Goal: Book appointment/travel/reservation

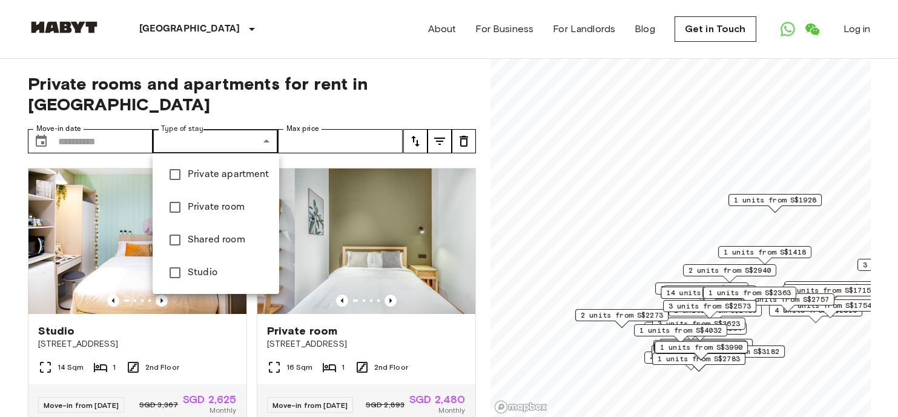
click at [254, 138] on div at bounding box center [449, 208] width 898 height 417
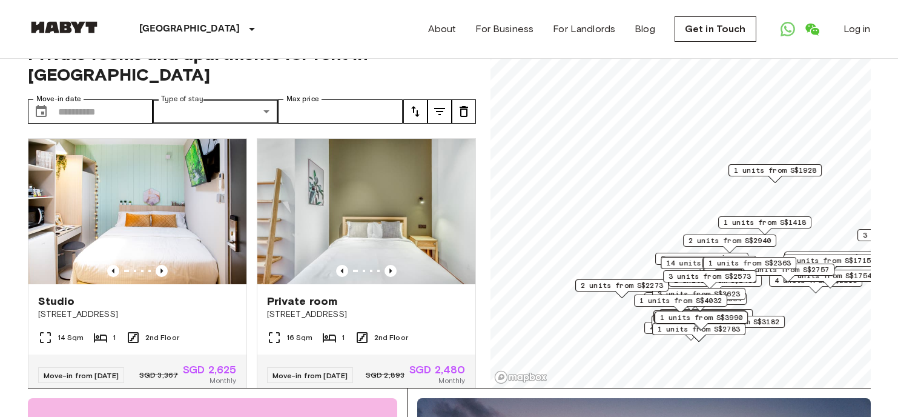
scroll to position [29, 0]
click at [117, 112] on input "Move-in date" at bounding box center [105, 112] width 95 height 24
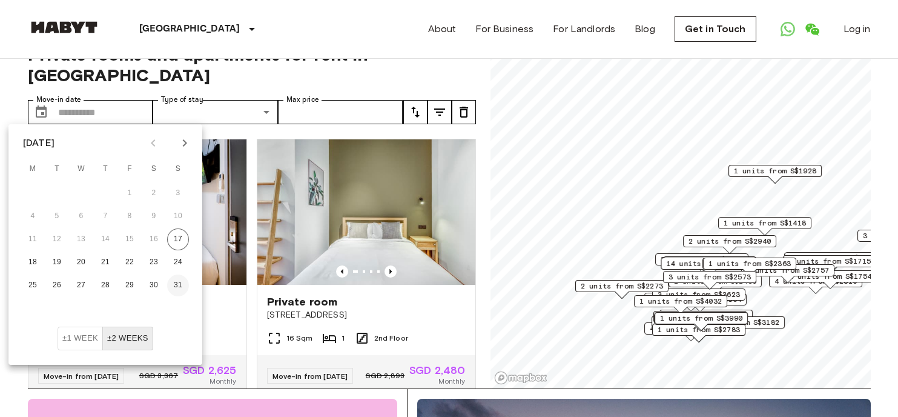
click at [176, 285] on button "31" at bounding box center [178, 285] width 22 height 22
type input "**********"
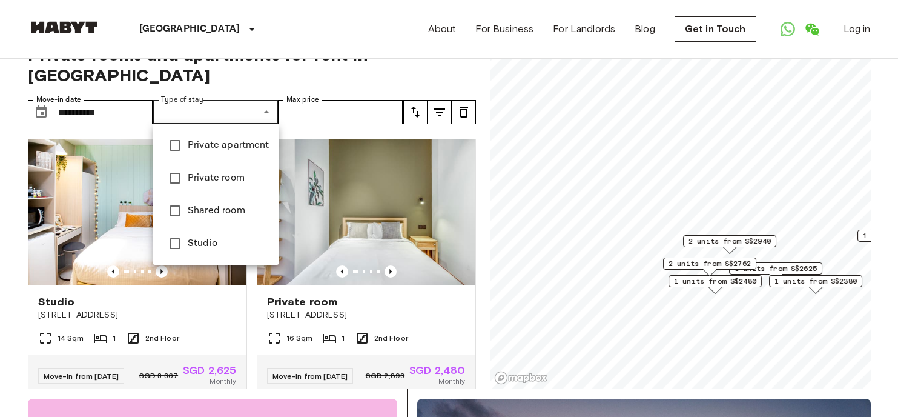
click at [228, 110] on div at bounding box center [449, 208] width 898 height 417
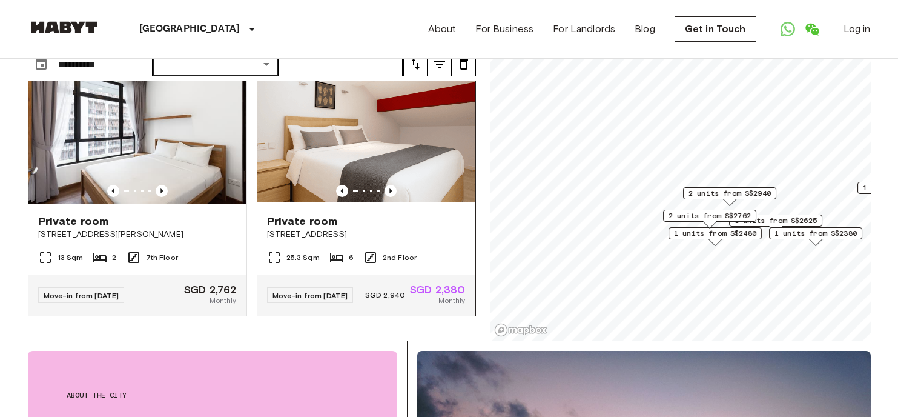
scroll to position [1146, 0]
click at [391, 188] on icon "Previous image" at bounding box center [390, 190] width 2 height 5
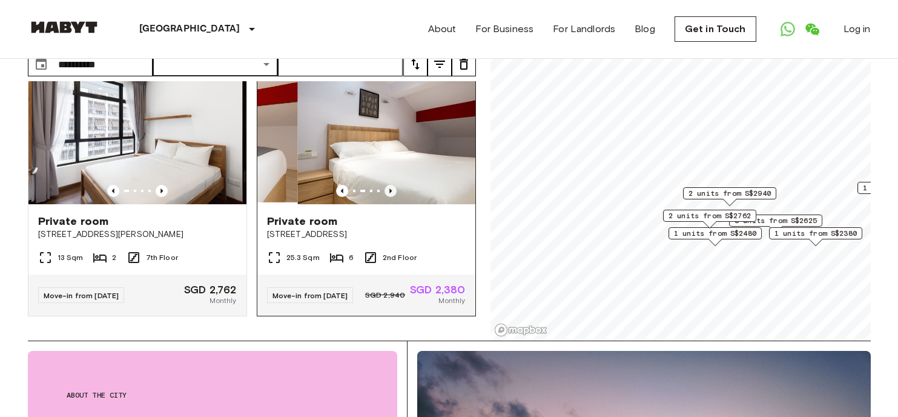
click at [391, 188] on icon "Previous image" at bounding box center [390, 190] width 2 height 5
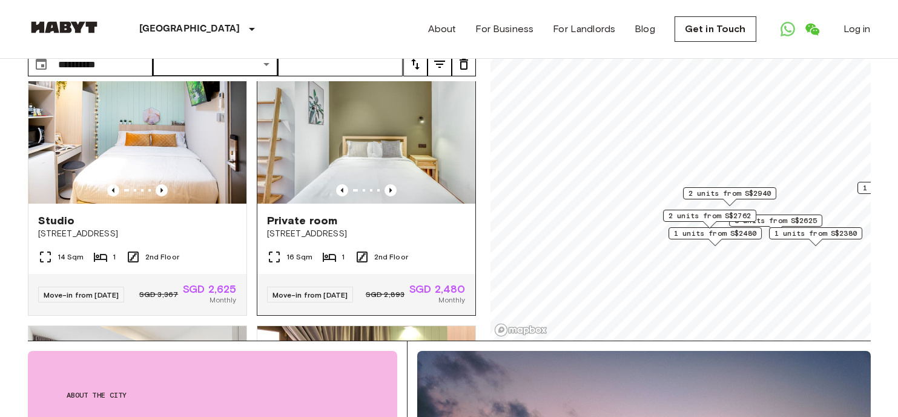
scroll to position [50, 0]
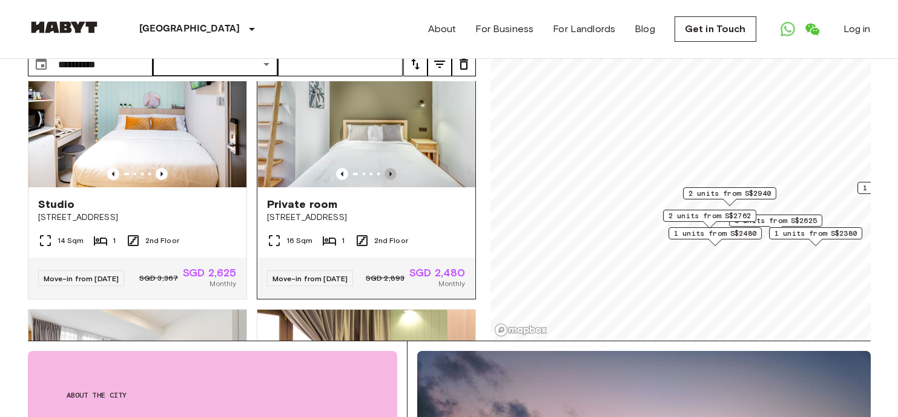
click at [389, 171] on icon "Previous image" at bounding box center [391, 174] width 12 height 12
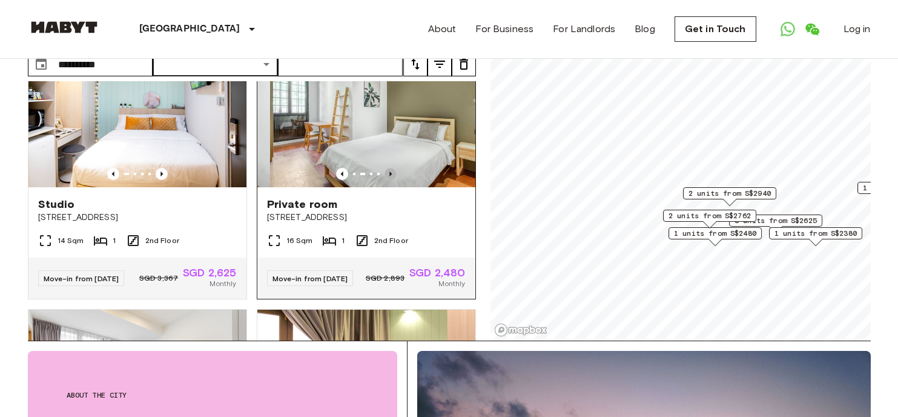
click at [389, 171] on icon "Previous image" at bounding box center [391, 174] width 12 height 12
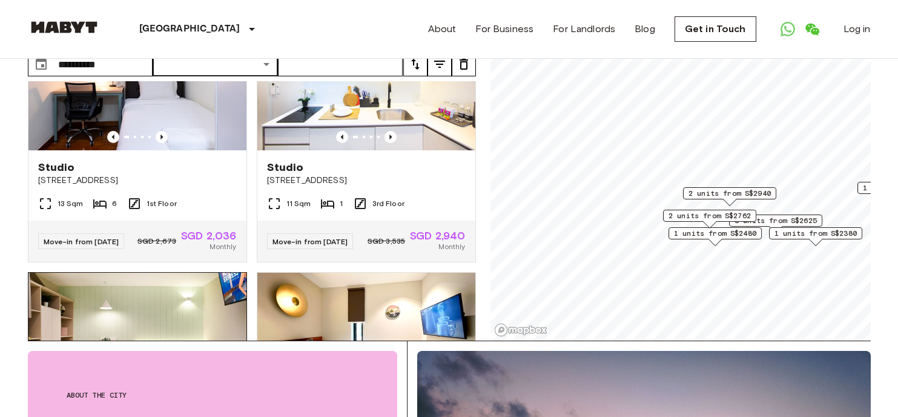
scroll to position [616, 0]
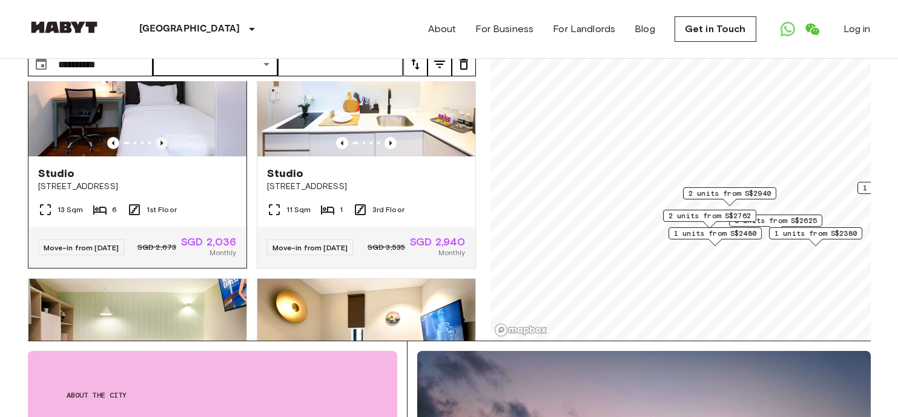
click at [163, 149] on icon "Previous image" at bounding box center [162, 143] width 12 height 12
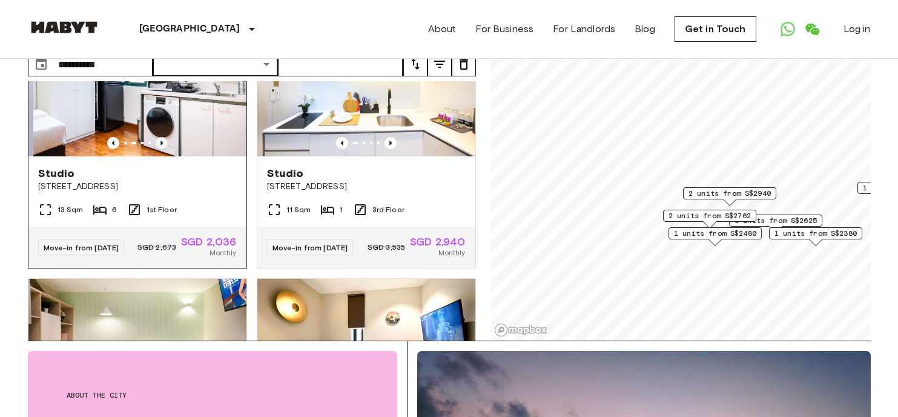
click at [163, 149] on icon "Previous image" at bounding box center [162, 143] width 12 height 12
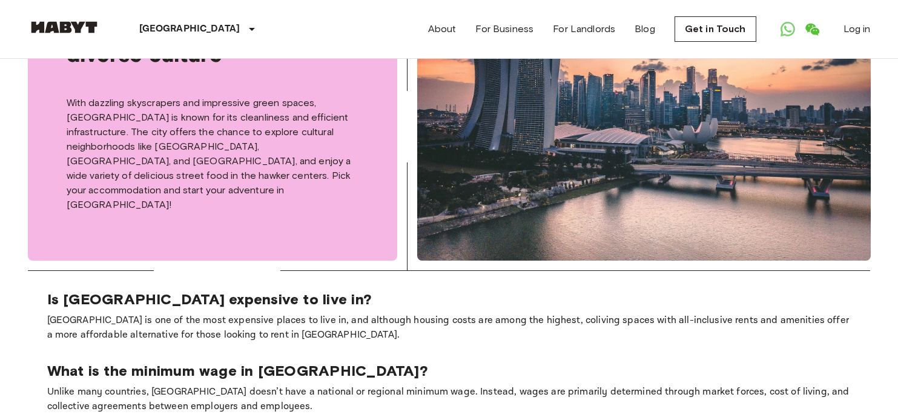
scroll to position [887, 0]
